Goal: Transaction & Acquisition: Purchase product/service

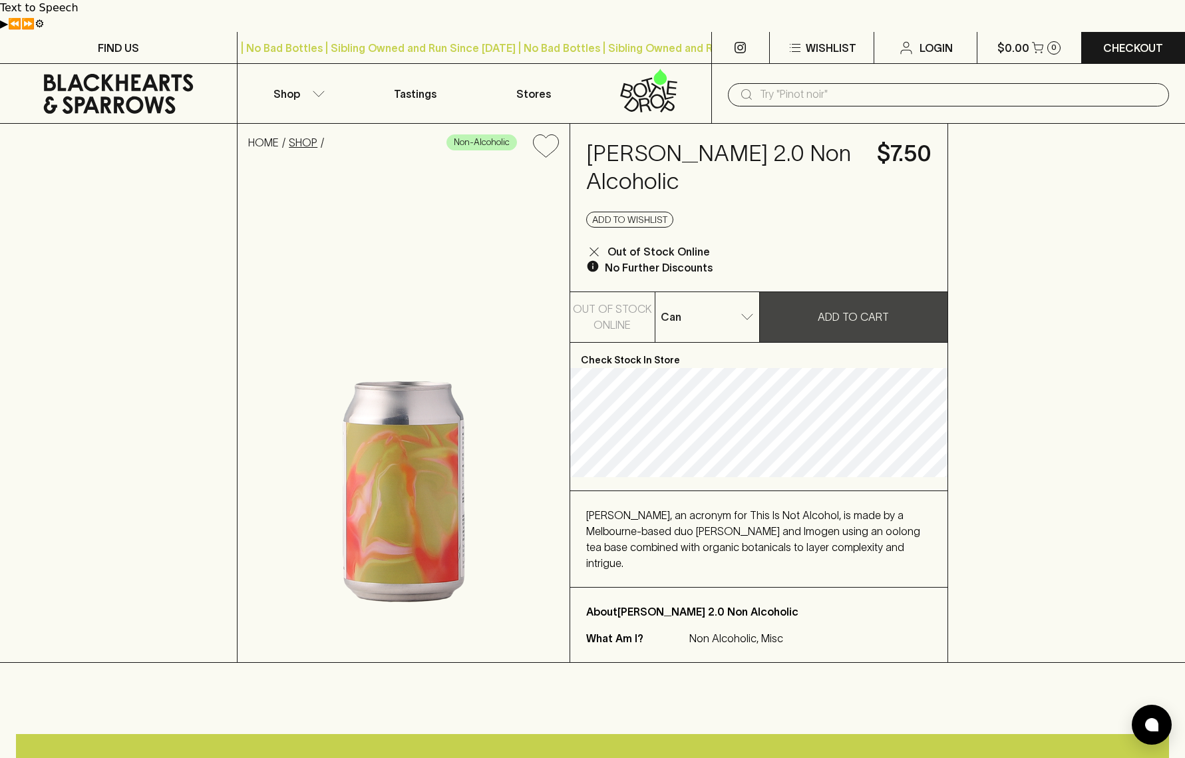
click at [310, 136] on link "SHOP" at bounding box center [303, 142] width 29 height 12
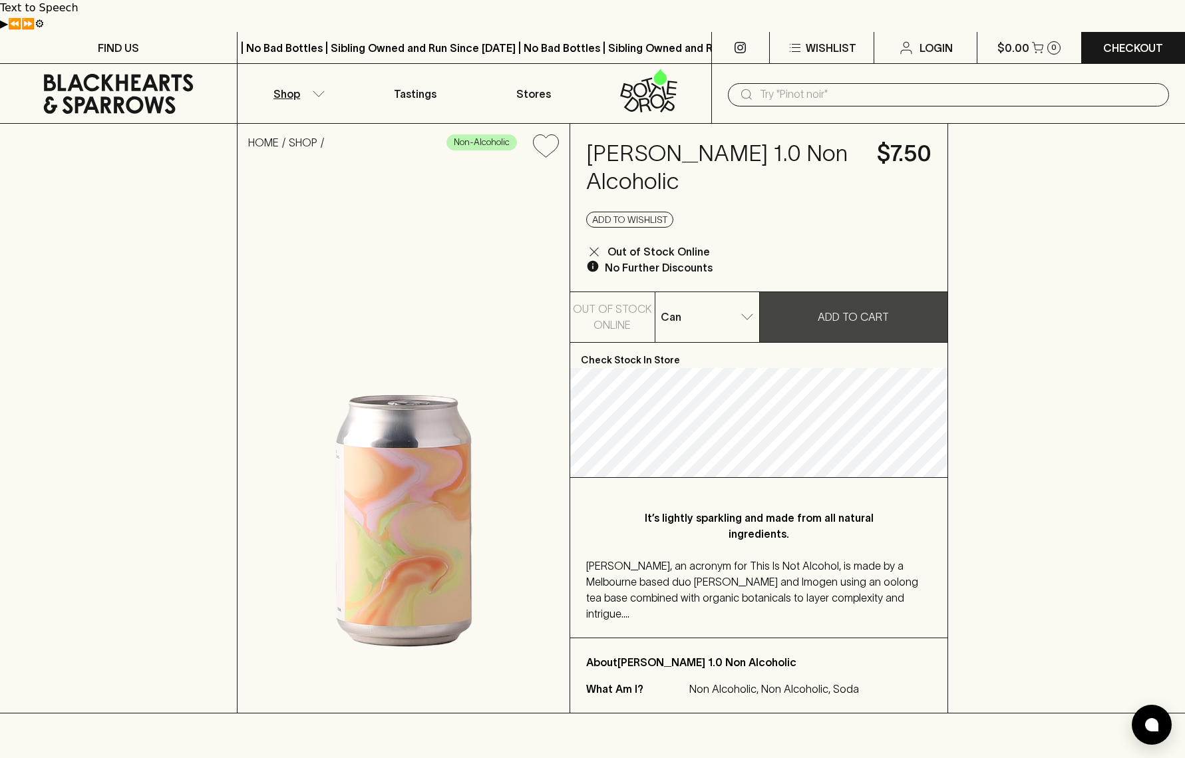
click at [317, 65] on button "Shop" at bounding box center [296, 93] width 118 height 59
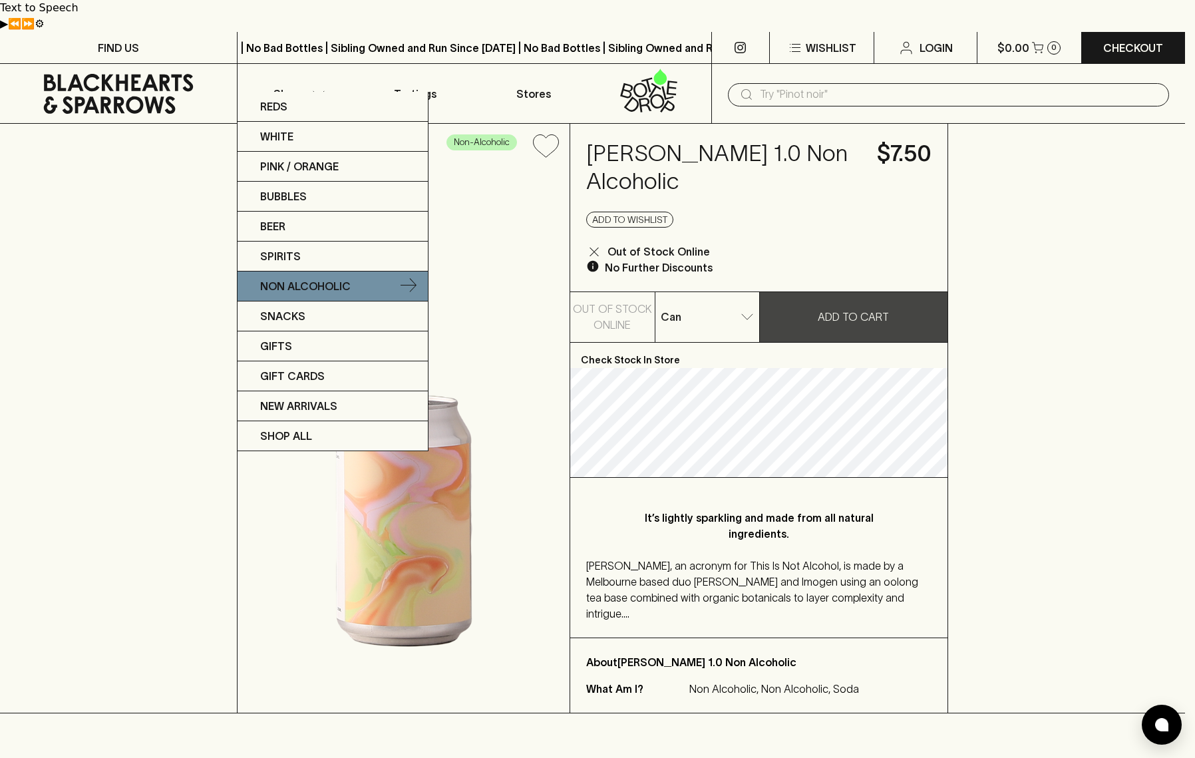
click at [314, 280] on p "Non Alcoholic" at bounding box center [305, 286] width 90 height 16
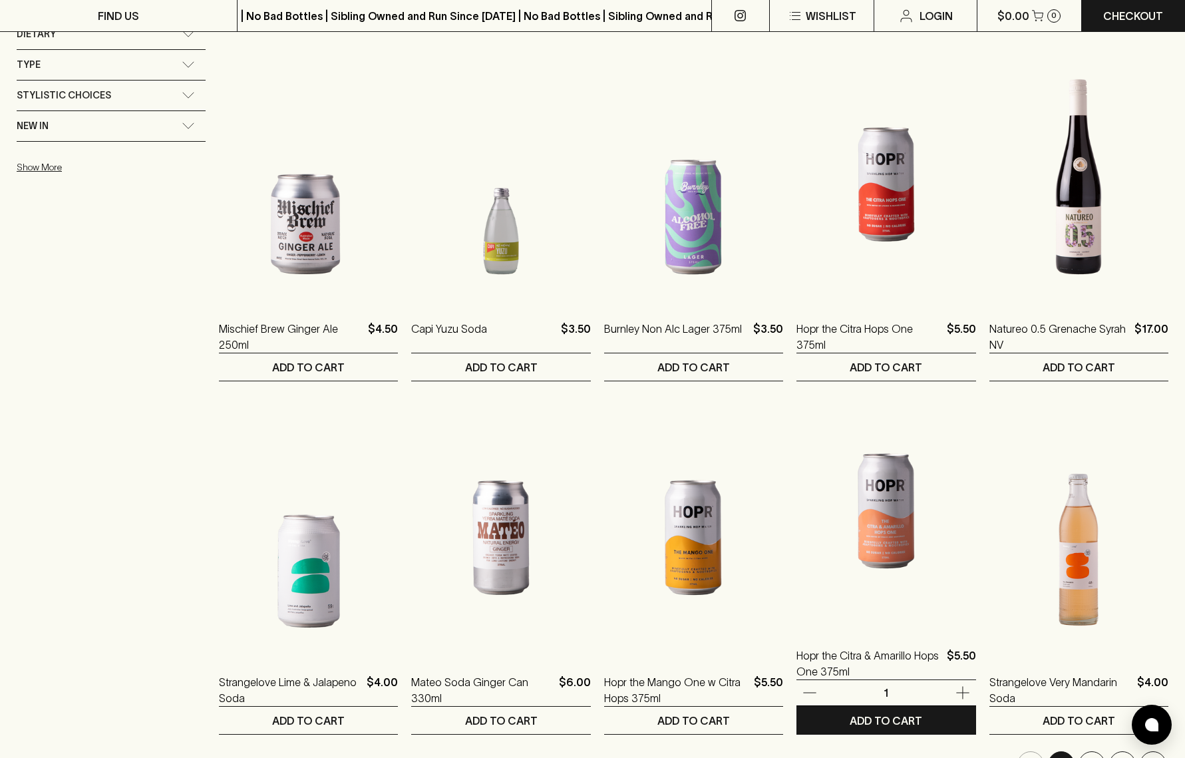
scroll to position [1391, 0]
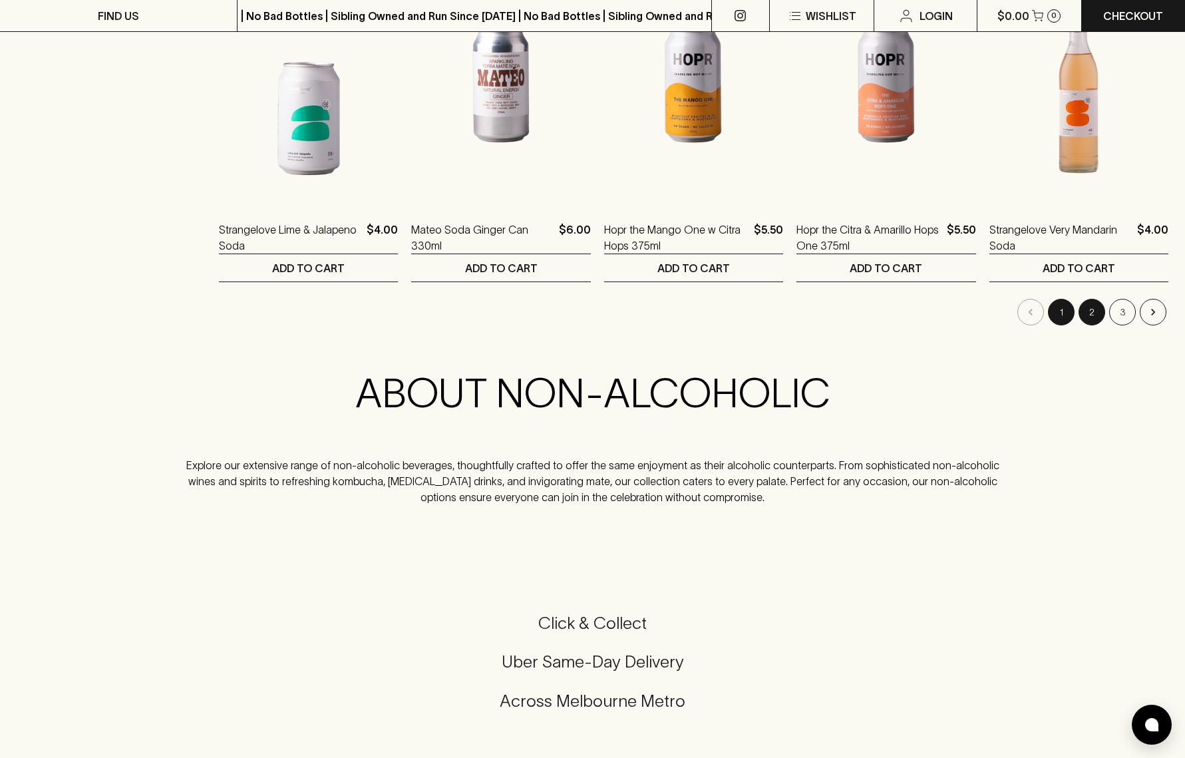
click at [1094, 299] on button "2" at bounding box center [1091, 312] width 27 height 27
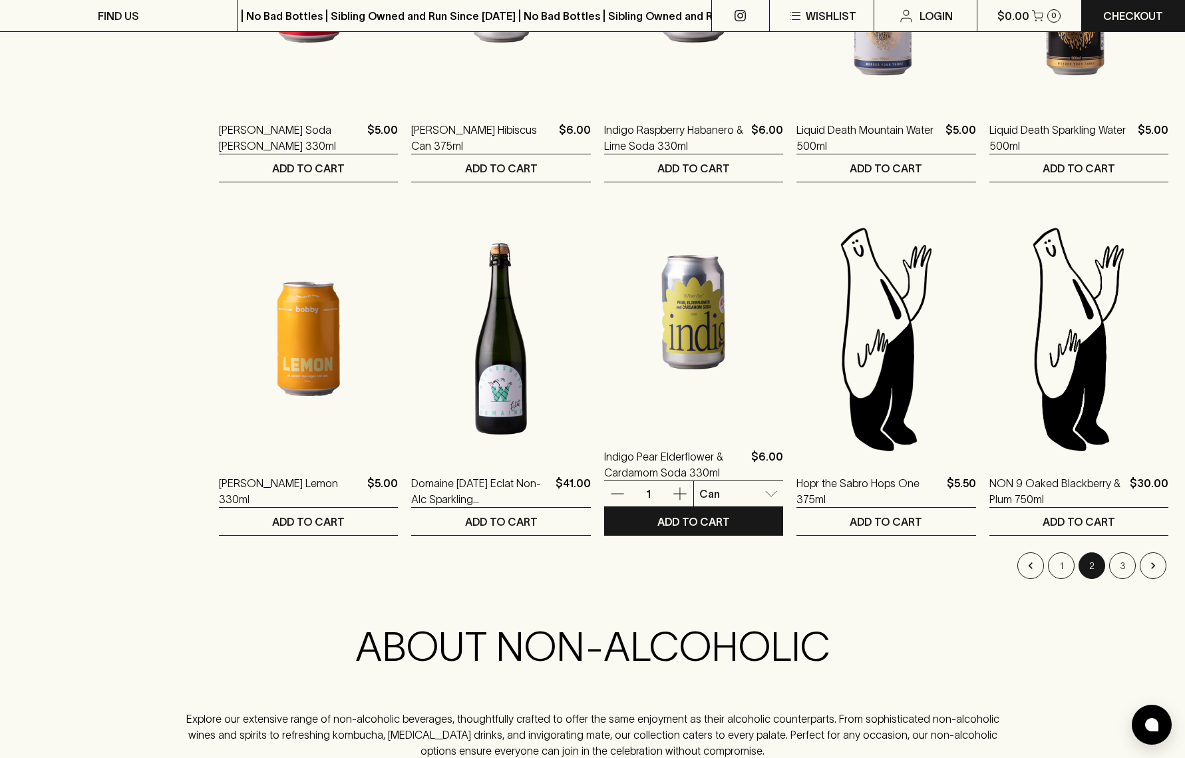
scroll to position [1137, 0]
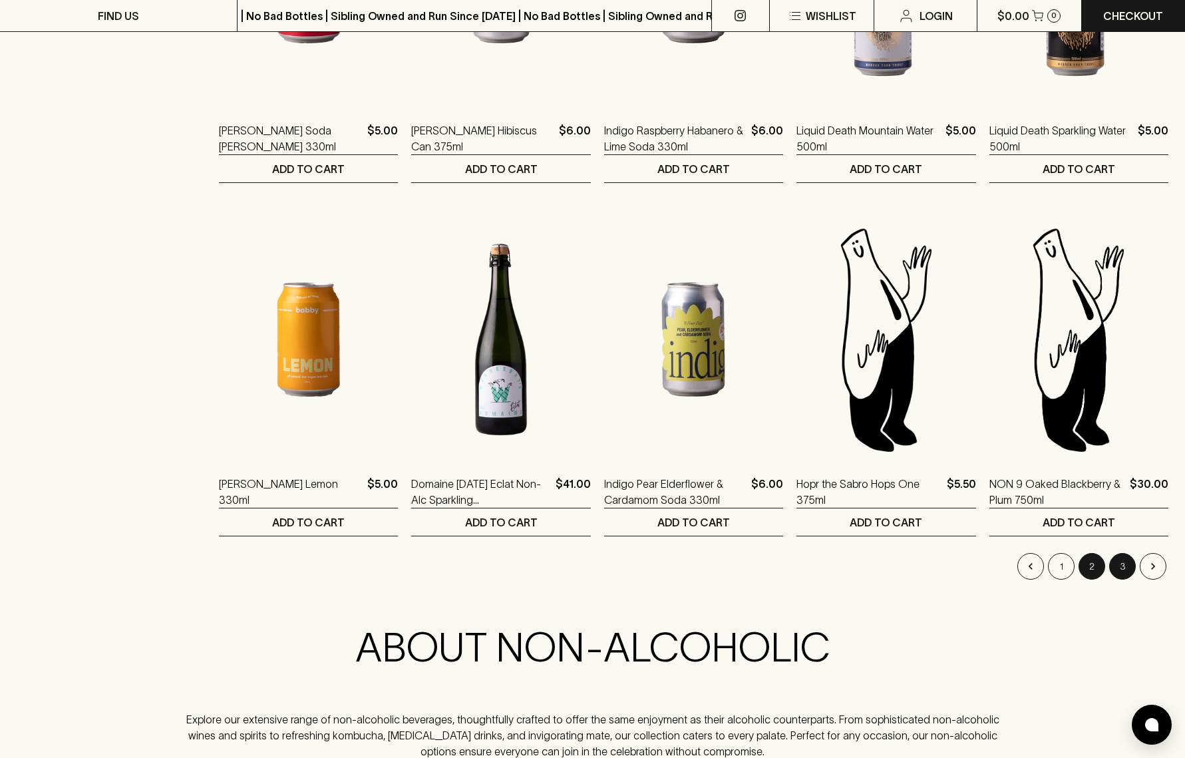
click at [1124, 553] on button "3" at bounding box center [1122, 566] width 27 height 27
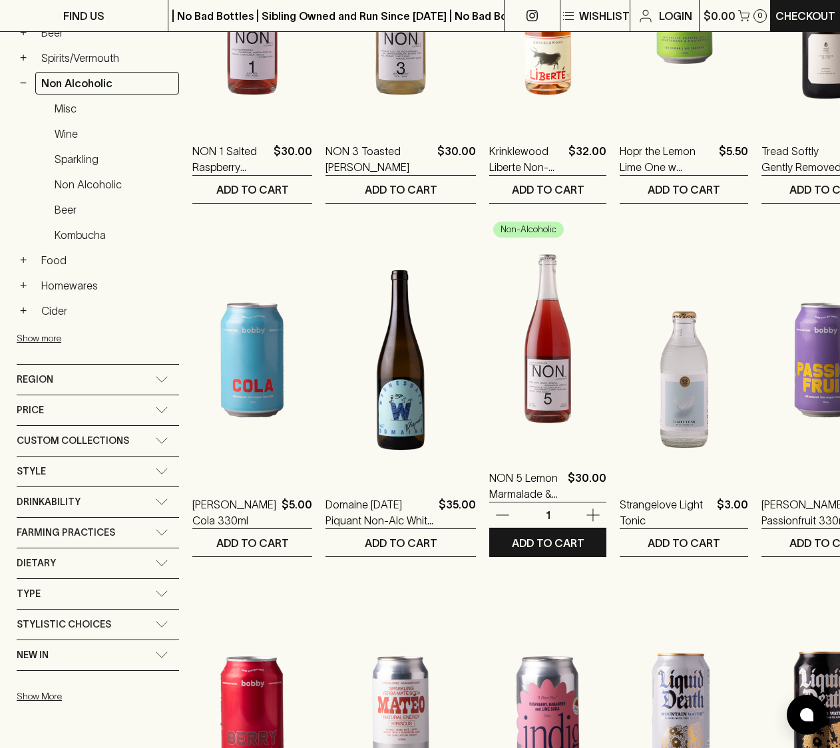
scroll to position [695, 0]
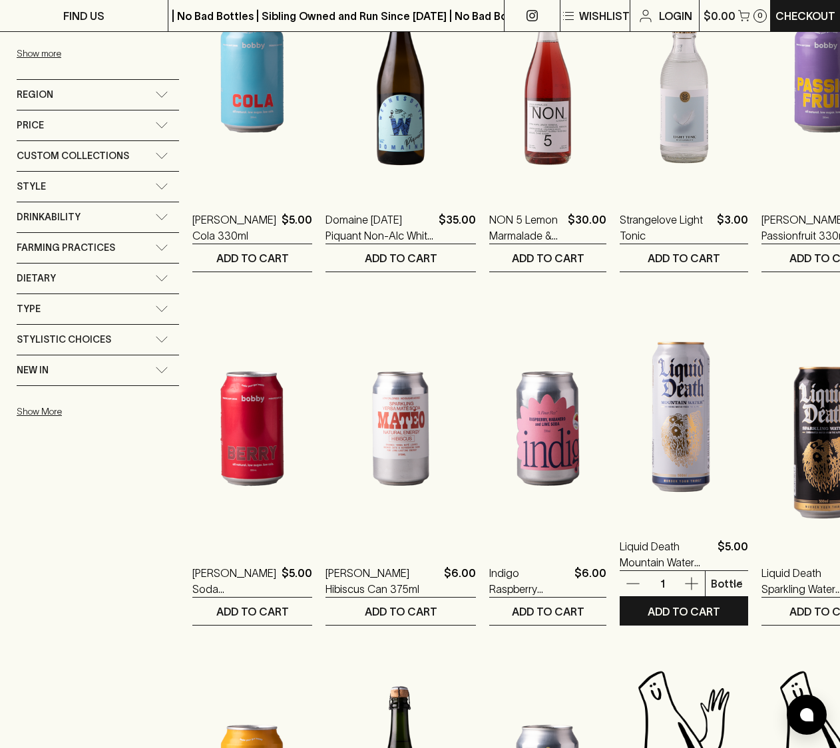
click at [622, 436] on img at bounding box center [683, 401] width 128 height 233
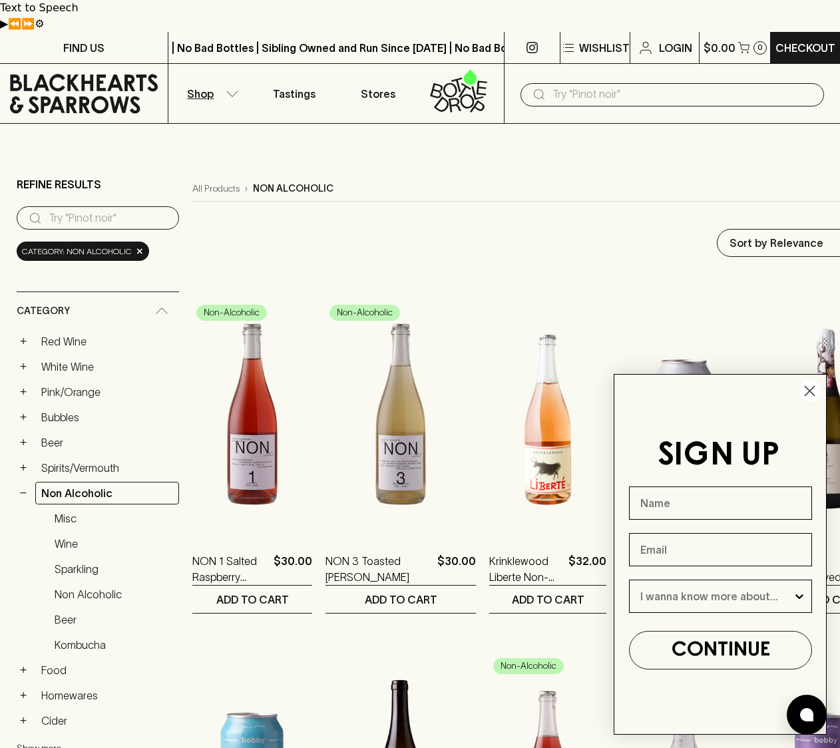
click at [812, 393] on circle "Close dialog" at bounding box center [809, 391] width 22 height 22
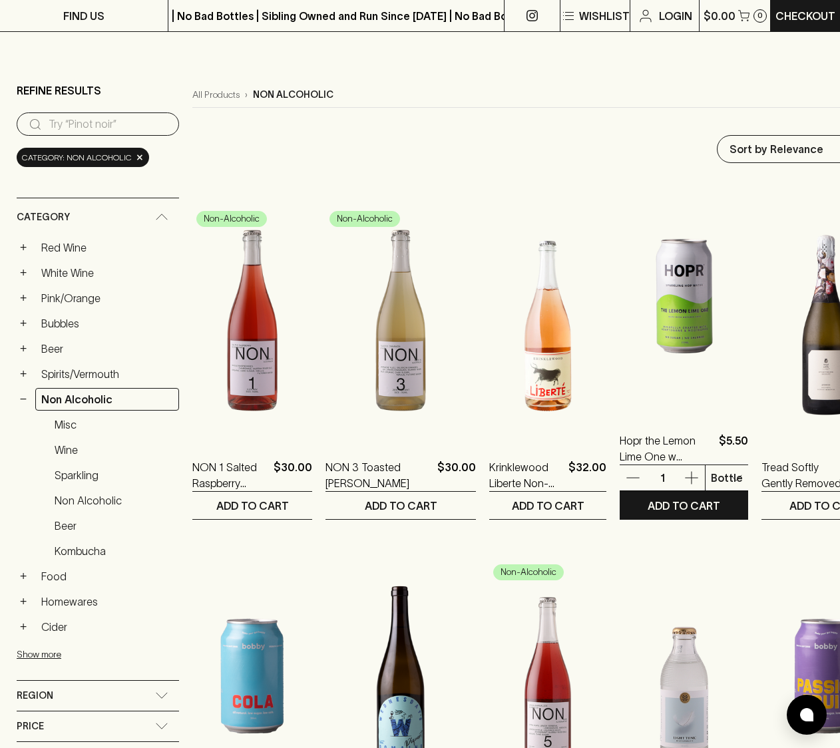
scroll to position [94, 0]
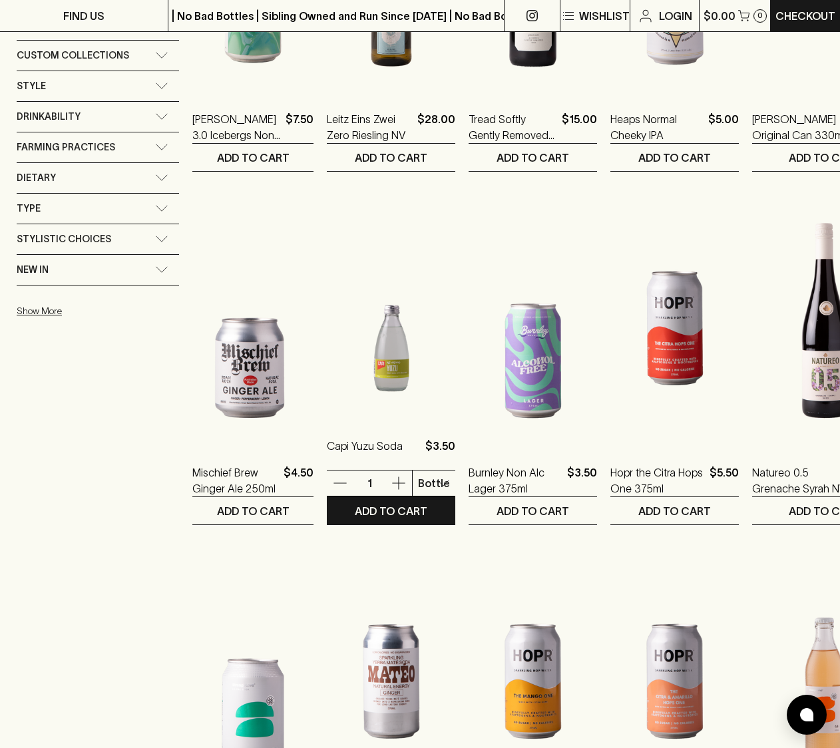
scroll to position [977, 0]
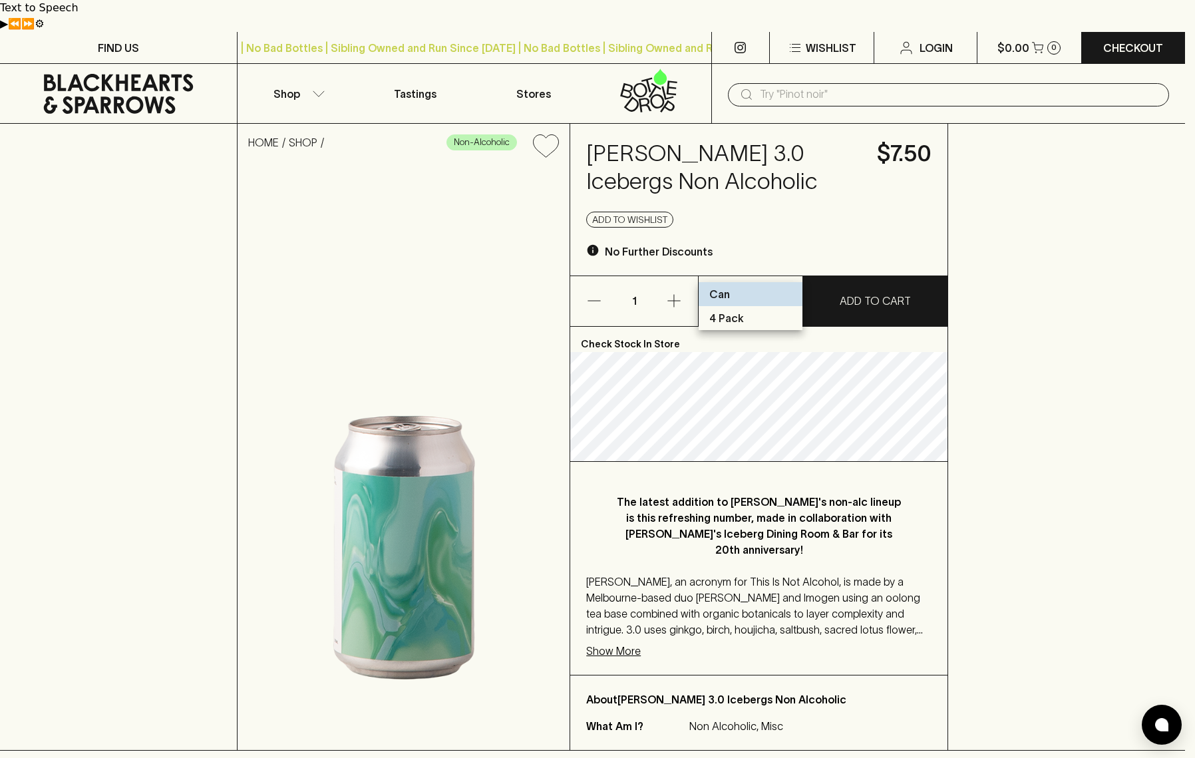
click at [734, 315] on p "4 Pack" at bounding box center [726, 318] width 35 height 16
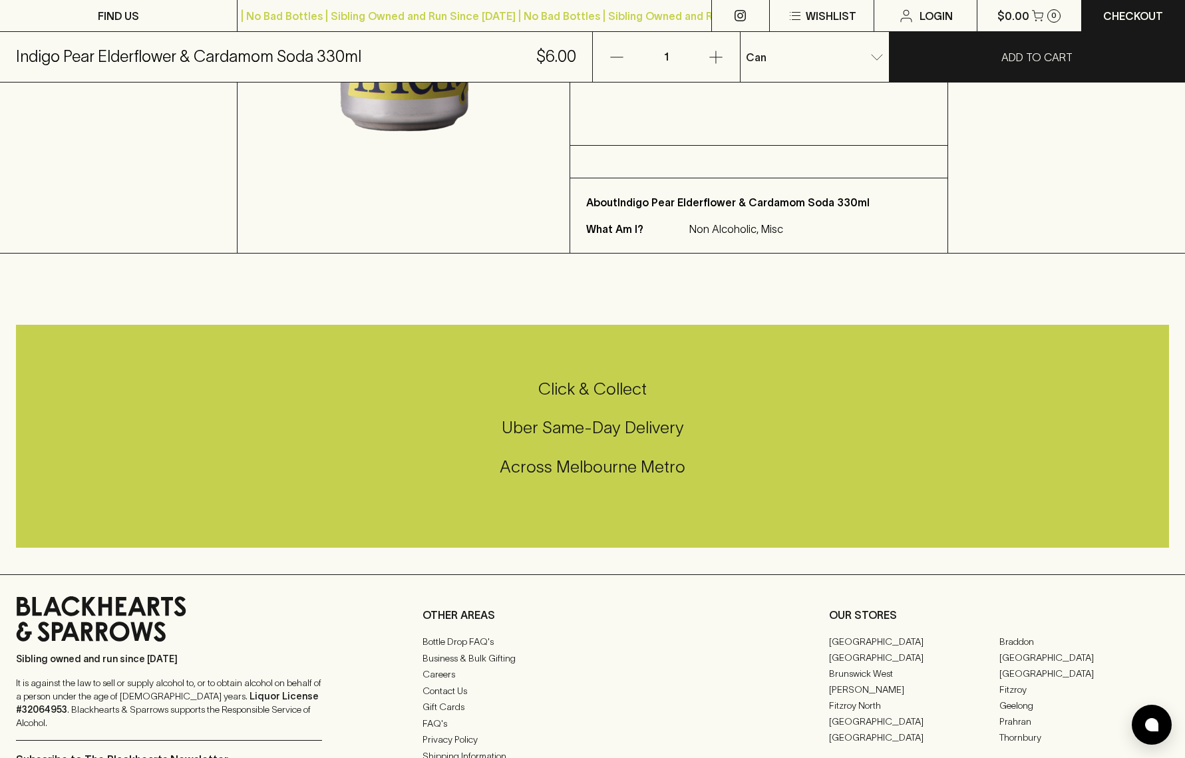
scroll to position [401, 0]
